Goal: Navigation & Orientation: Find specific page/section

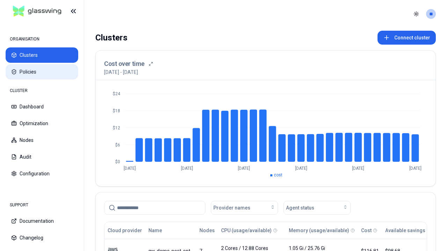
click at [42, 72] on button "Policies" at bounding box center [42, 71] width 73 height 15
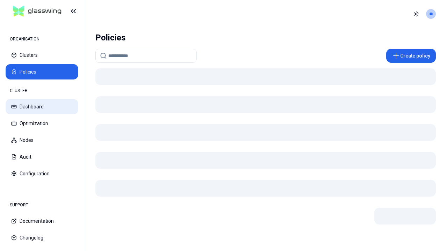
click at [42, 107] on button "Dashboard" at bounding box center [42, 106] width 73 height 15
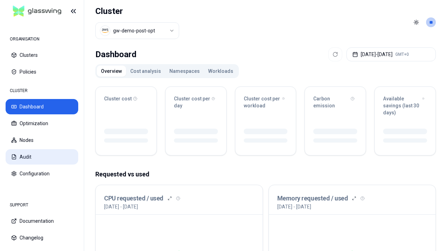
click at [42, 157] on button "Audit" at bounding box center [42, 156] width 73 height 15
